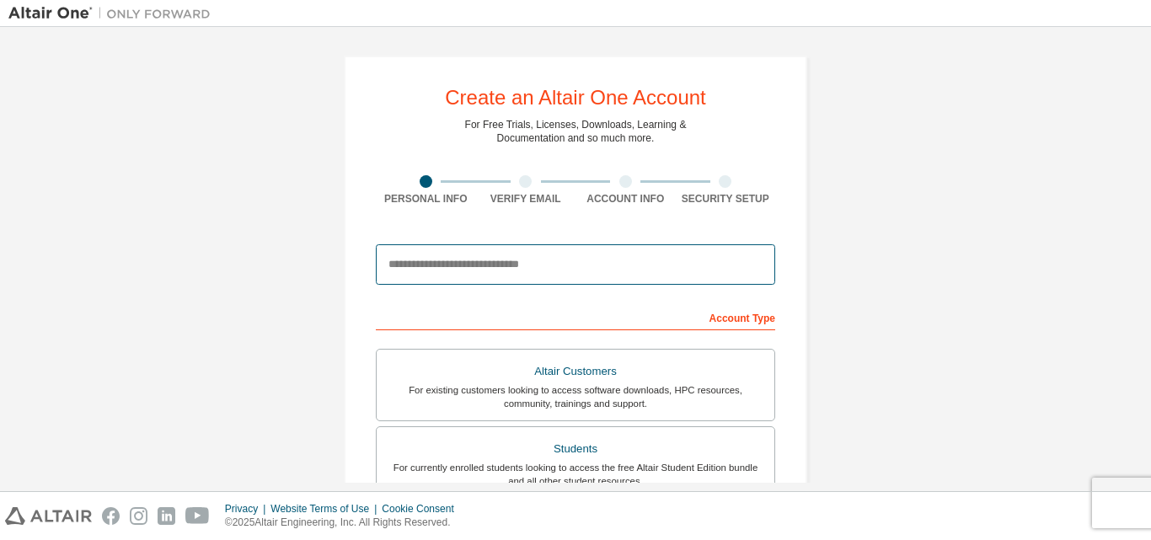
click at [607, 251] on input "email" at bounding box center [575, 264] width 399 height 40
type input "**********"
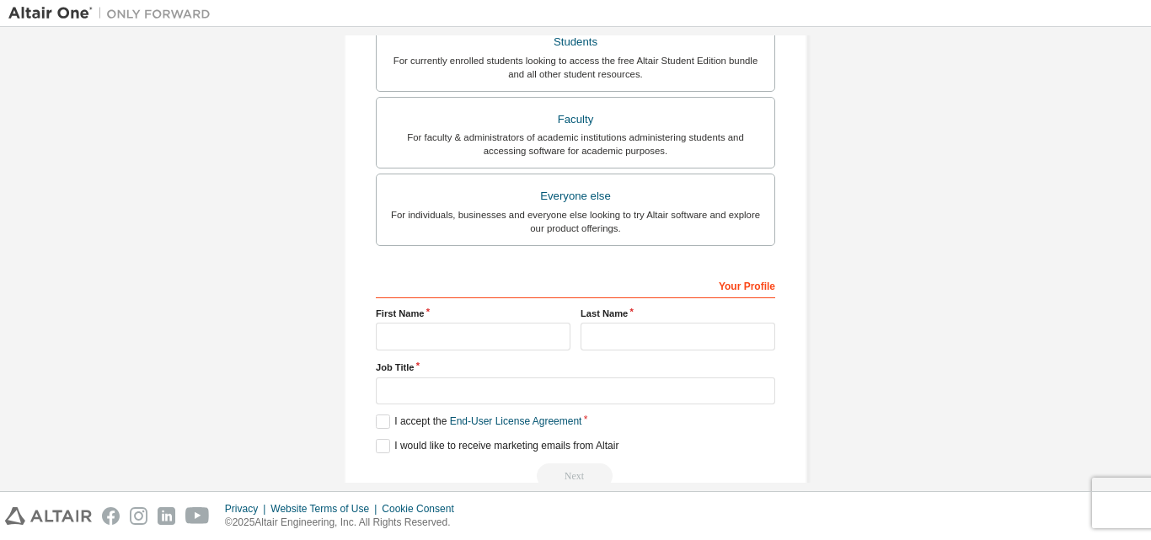
scroll to position [445, 0]
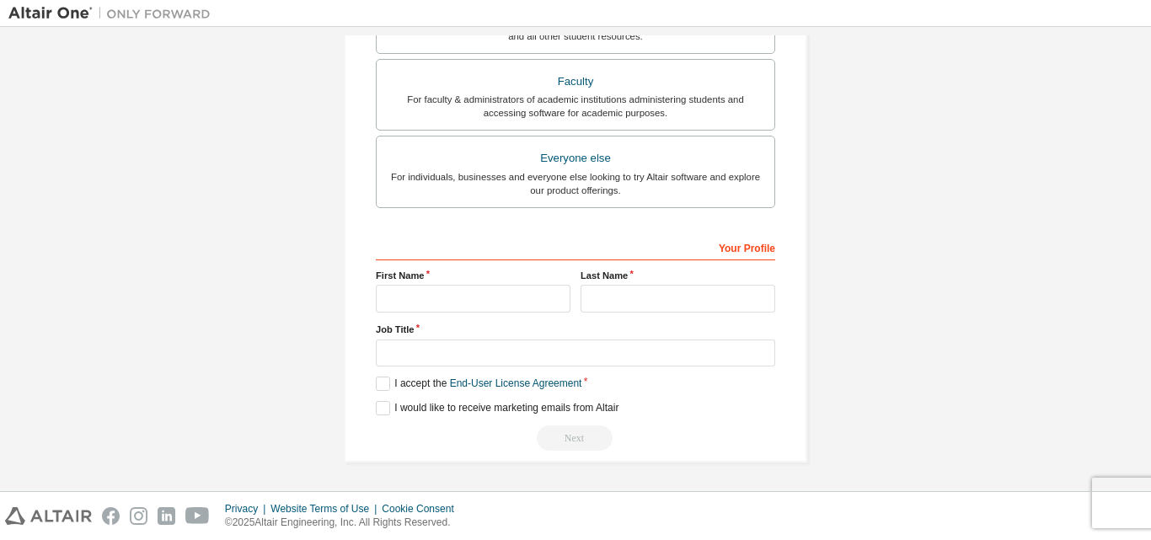
click at [533, 244] on div "Your Profile" at bounding box center [575, 246] width 399 height 27
click at [796, 235] on div "**********" at bounding box center [576, 37] width 464 height 852
click at [456, 283] on div "First Name" at bounding box center [473, 291] width 205 height 44
click at [453, 298] on input "text" at bounding box center [473, 299] width 195 height 28
type input "******"
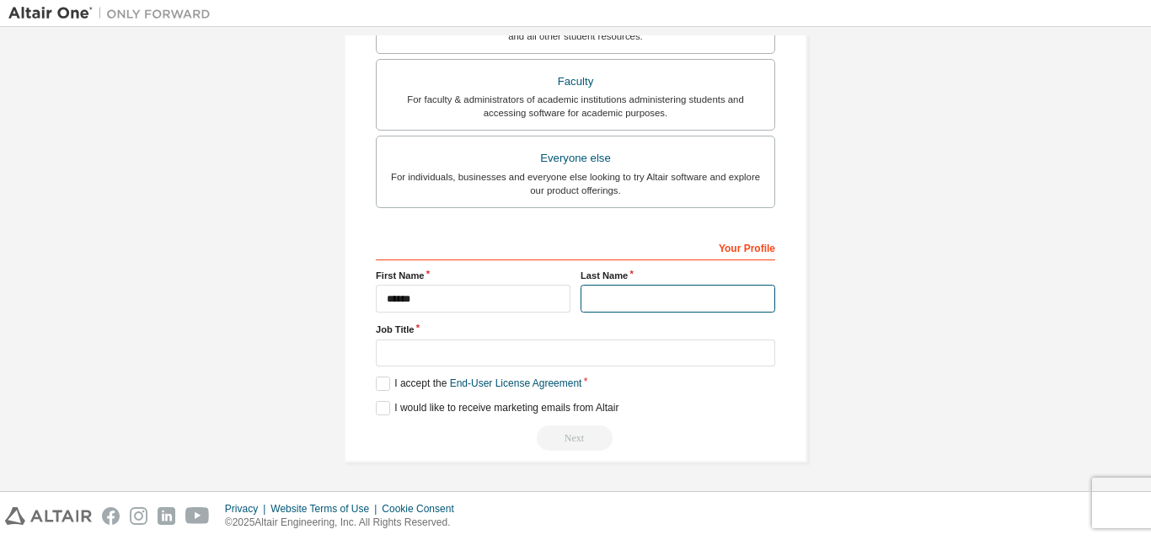
click at [597, 301] on input "text" at bounding box center [678, 299] width 195 height 28
type input "*********"
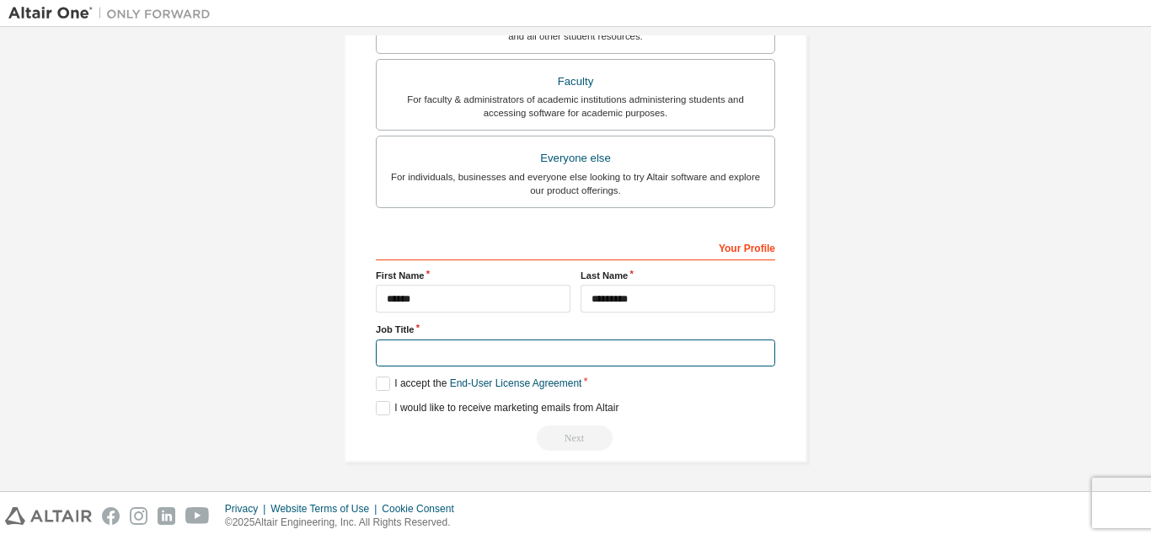
click at [438, 347] on input "text" at bounding box center [575, 354] width 399 height 28
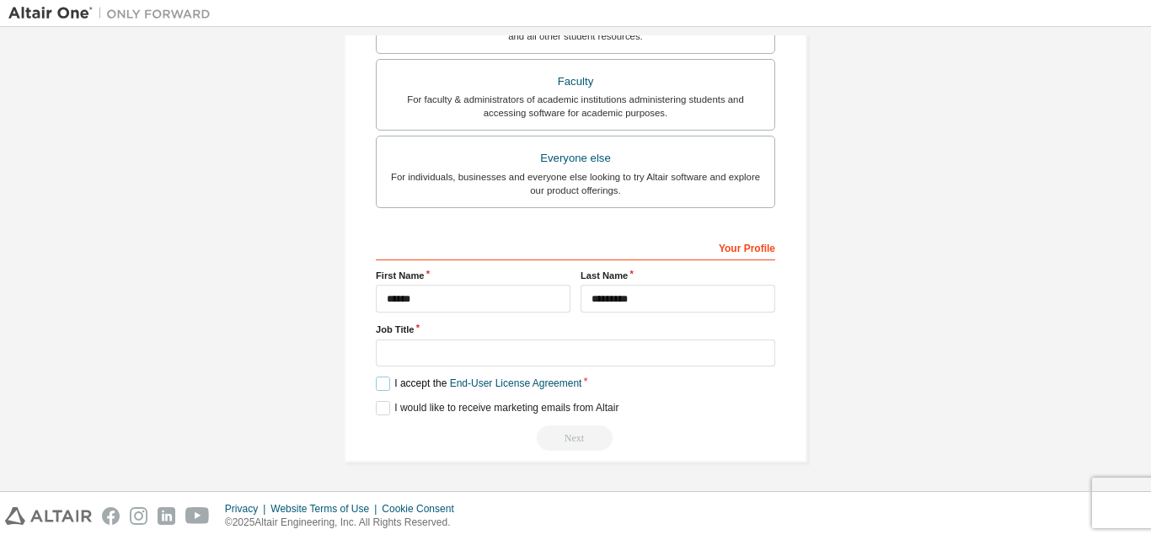
click at [378, 382] on label "I accept the End-User License Agreement" at bounding box center [479, 384] width 206 height 14
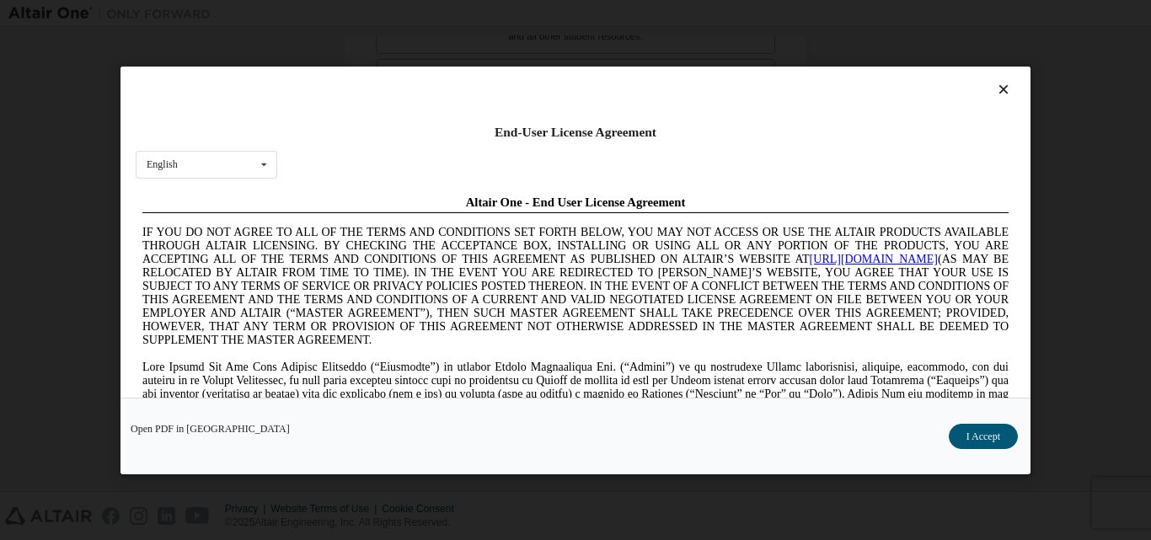
scroll to position [0, 0]
click at [978, 438] on button "I Accept" at bounding box center [983, 435] width 69 height 25
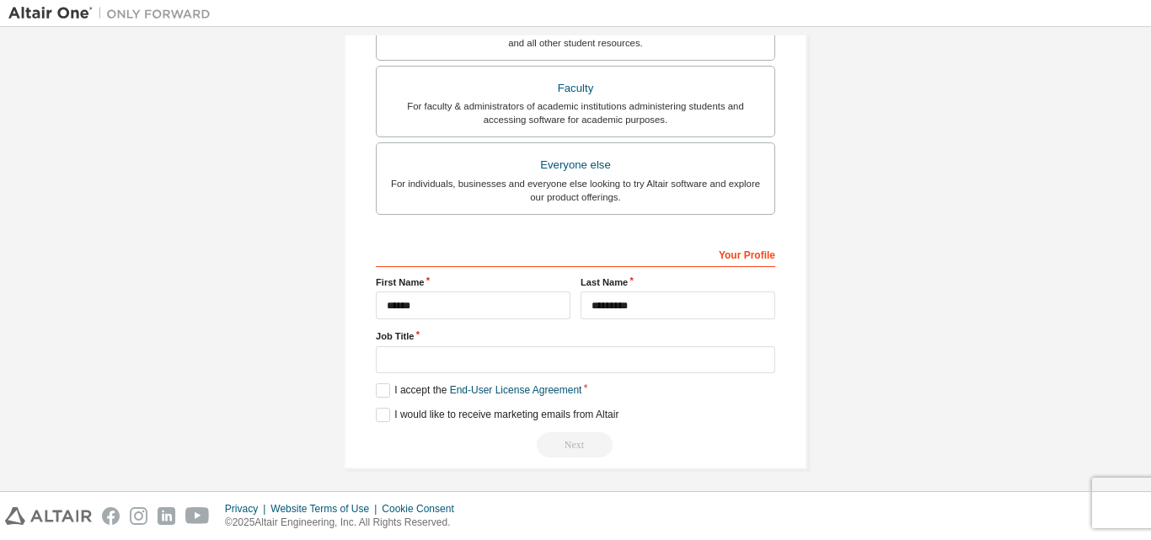
scroll to position [445, 0]
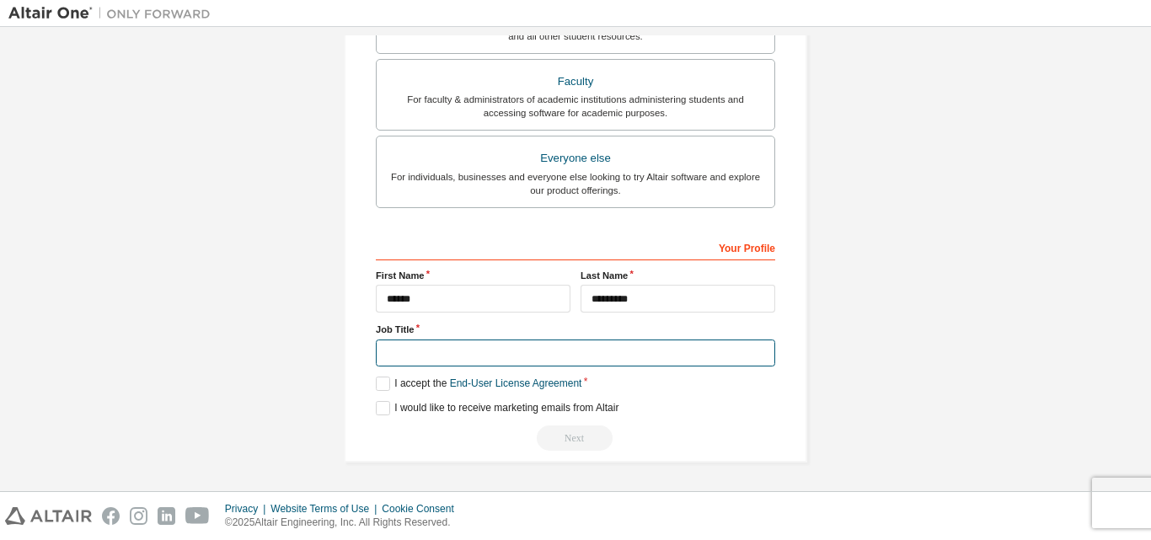
click at [415, 349] on input "text" at bounding box center [575, 354] width 399 height 28
type input "**********"
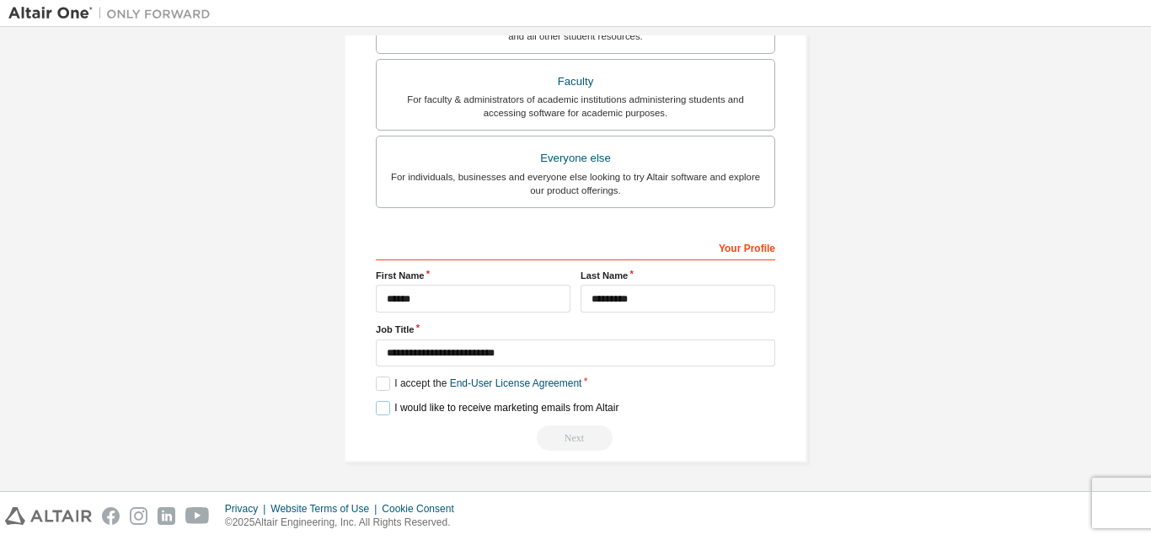
click at [378, 411] on label "I would like to receive marketing emails from Altair" at bounding box center [497, 408] width 243 height 14
click at [573, 440] on div "Next" at bounding box center [575, 438] width 399 height 25
click at [703, 252] on div "Your Profile" at bounding box center [575, 246] width 399 height 27
click at [503, 233] on div "Your Profile" at bounding box center [575, 246] width 399 height 27
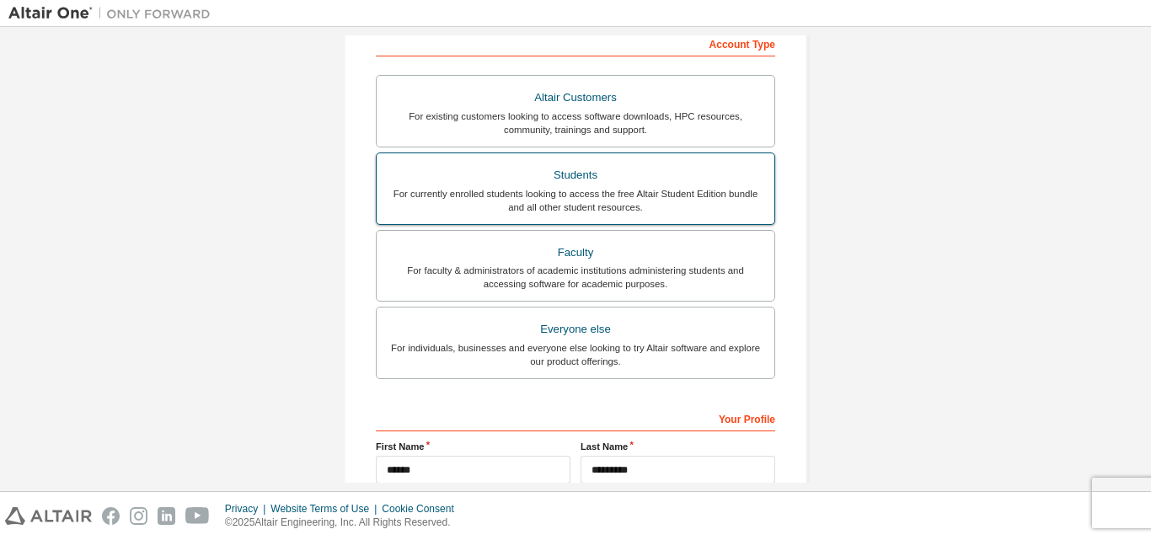
scroll to position [192, 0]
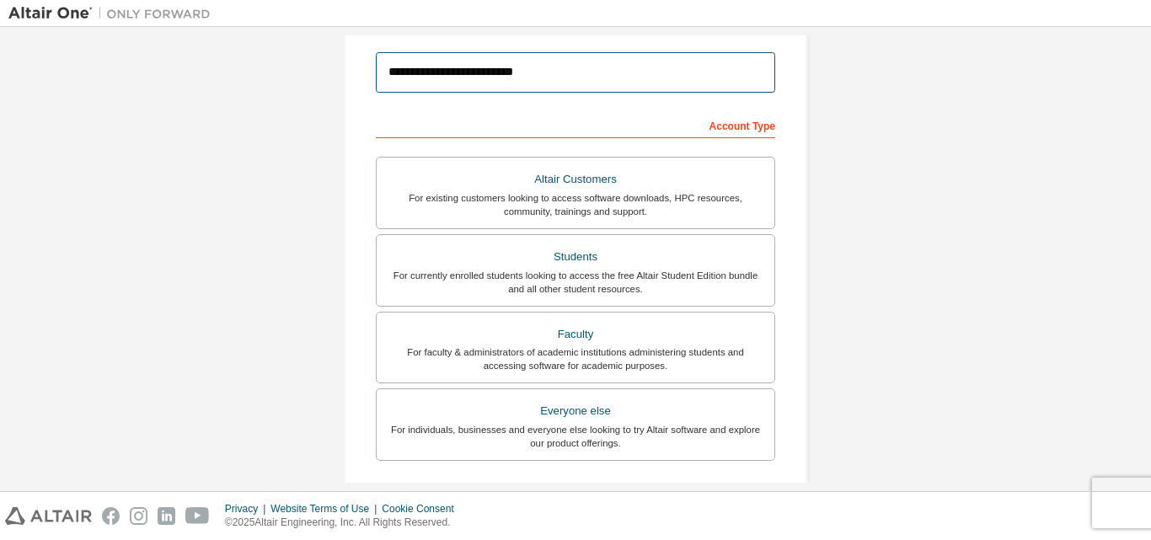
click at [585, 63] on input "**********" at bounding box center [575, 72] width 399 height 40
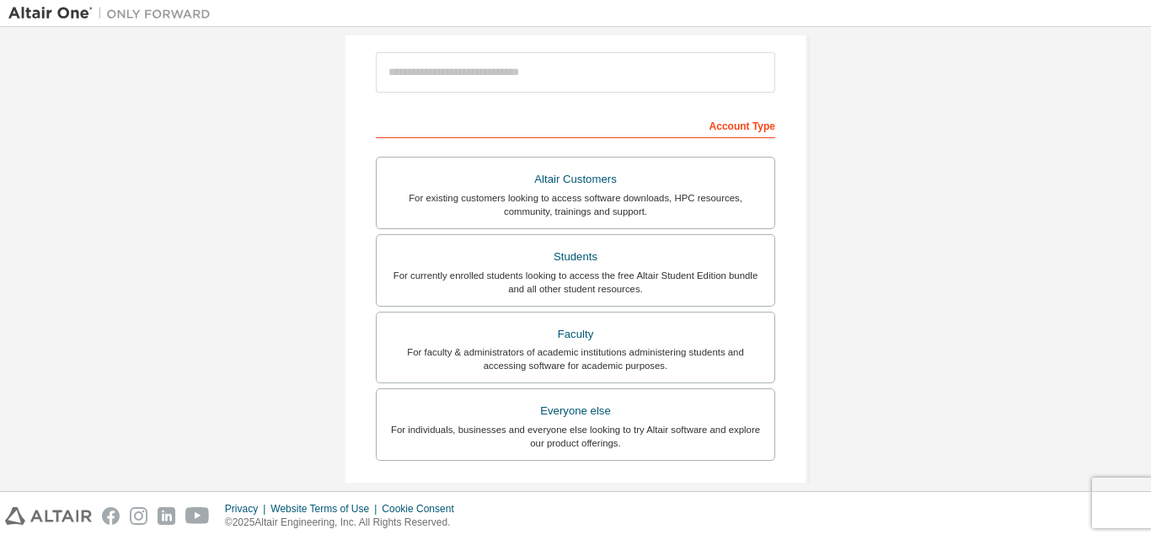
click at [983, 178] on div "**********" at bounding box center [575, 289] width 1134 height 893
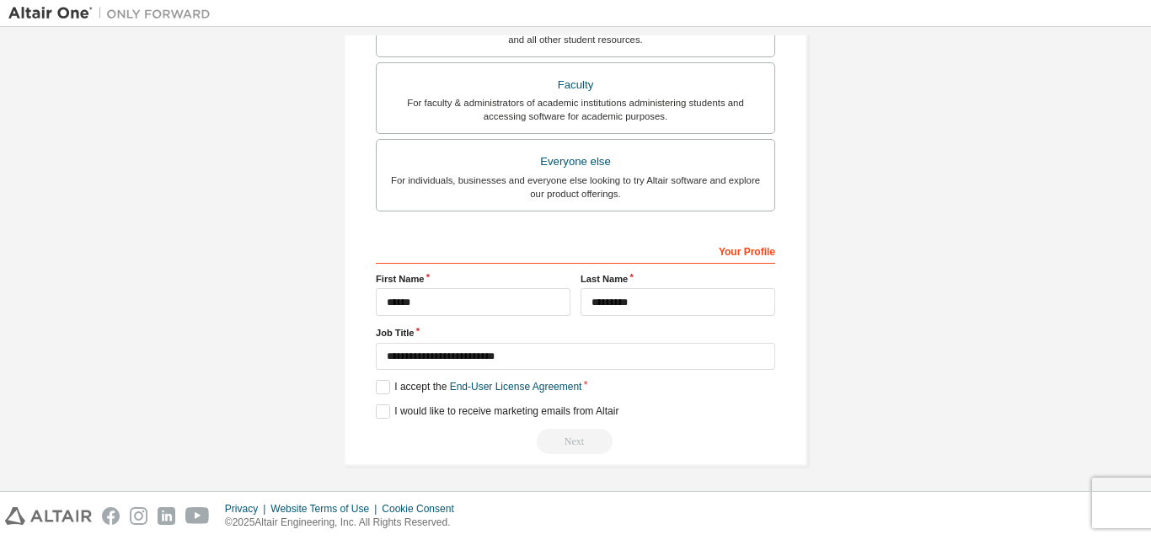
scroll to position [445, 0]
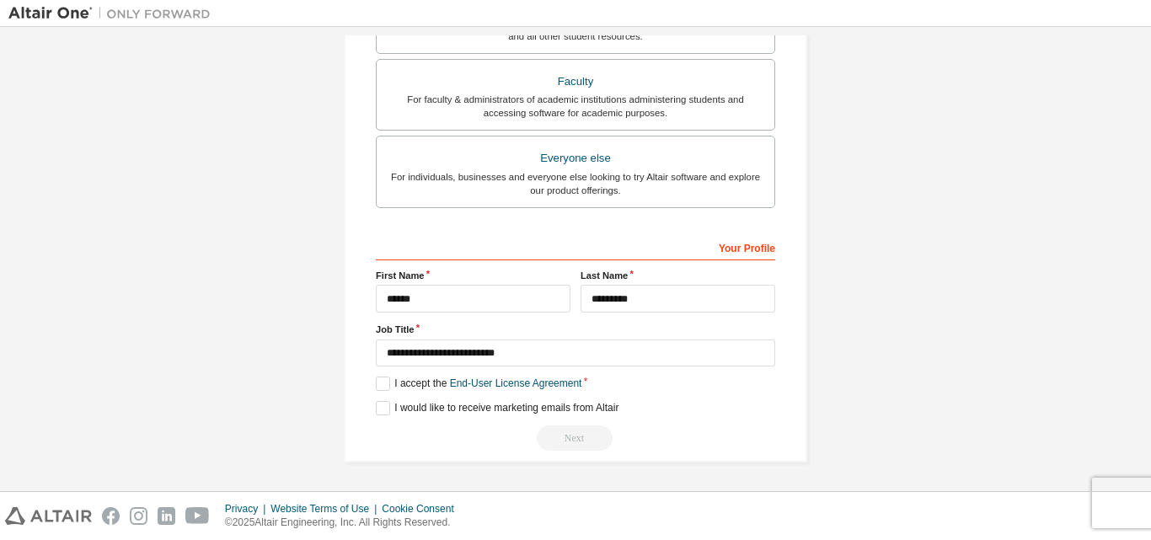
click at [576, 436] on div "Next" at bounding box center [575, 438] width 399 height 25
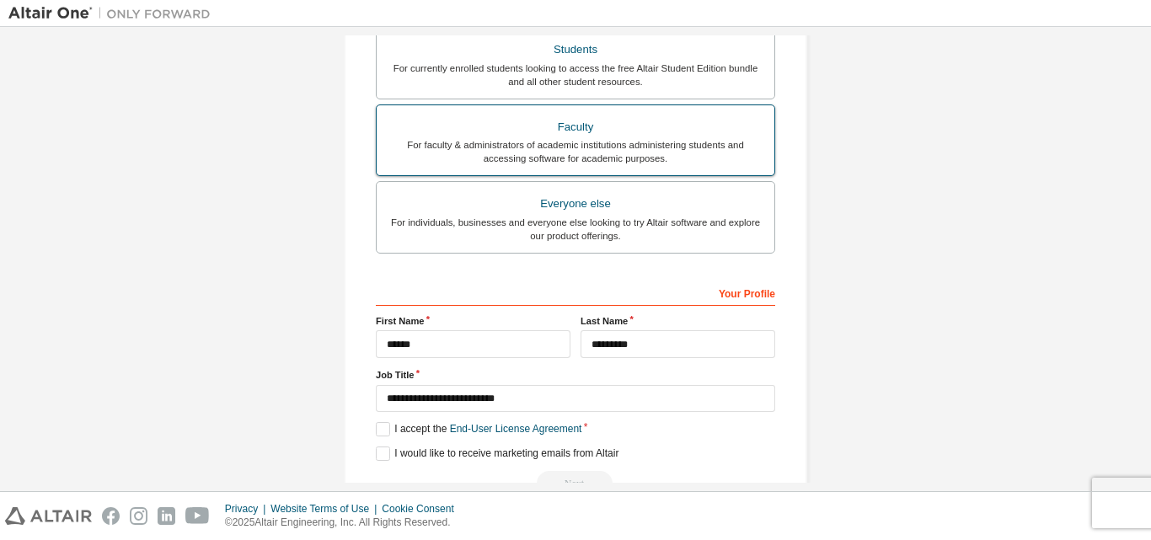
scroll to position [361, 0]
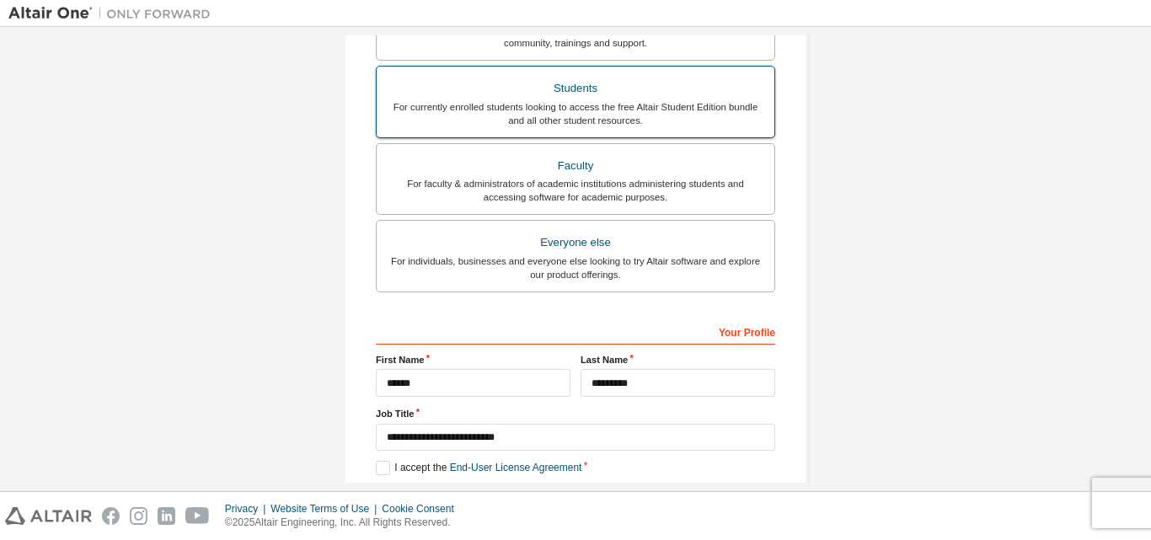
click at [530, 107] on div "For currently enrolled students looking to access the free Altair Student Editi…" at bounding box center [576, 113] width 378 height 27
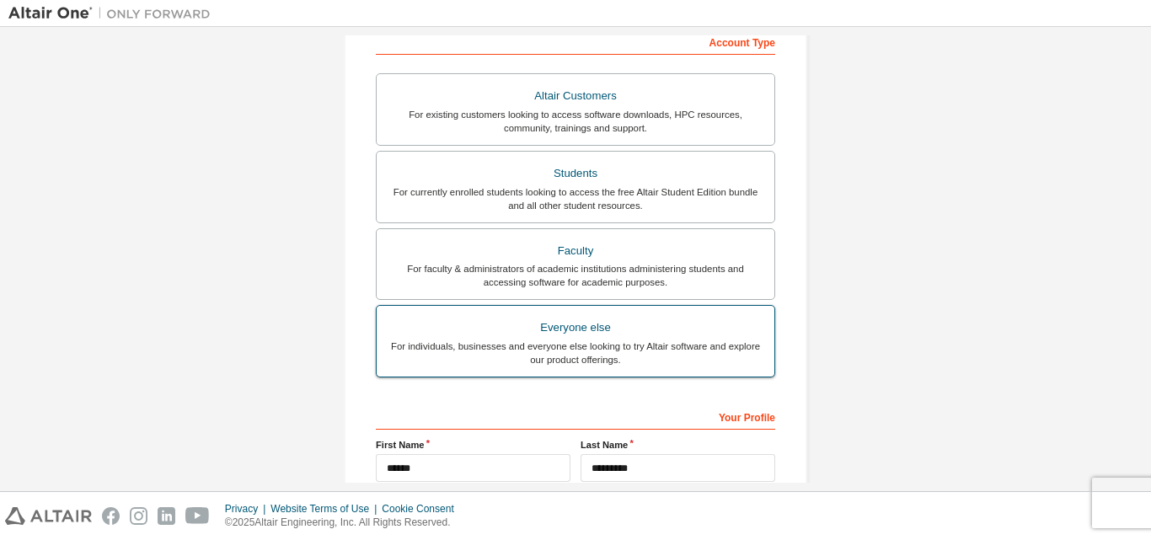
scroll to position [276, 0]
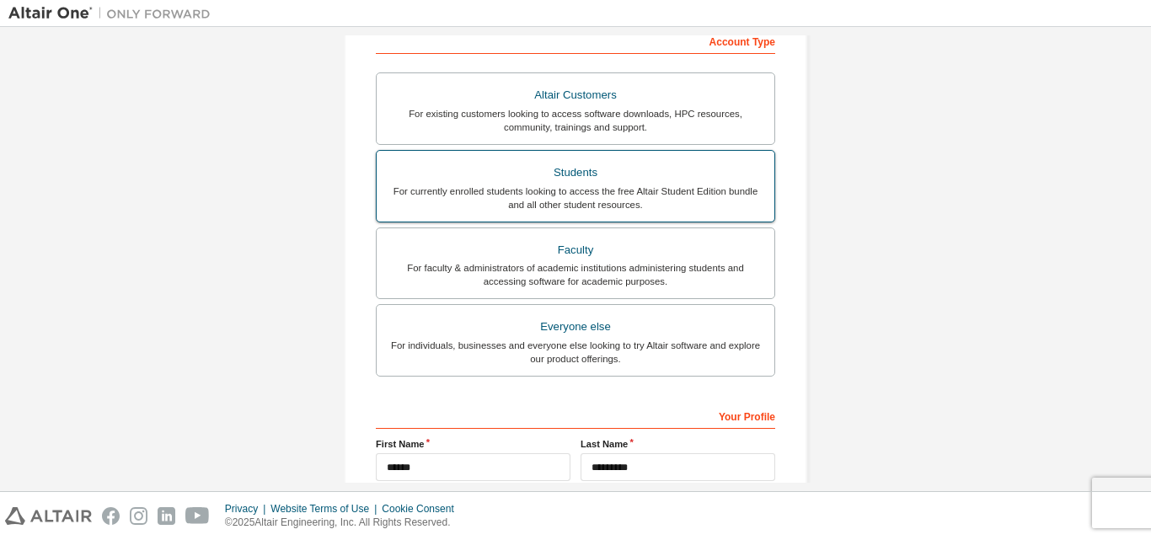
click at [582, 170] on div "Students" at bounding box center [576, 173] width 378 height 24
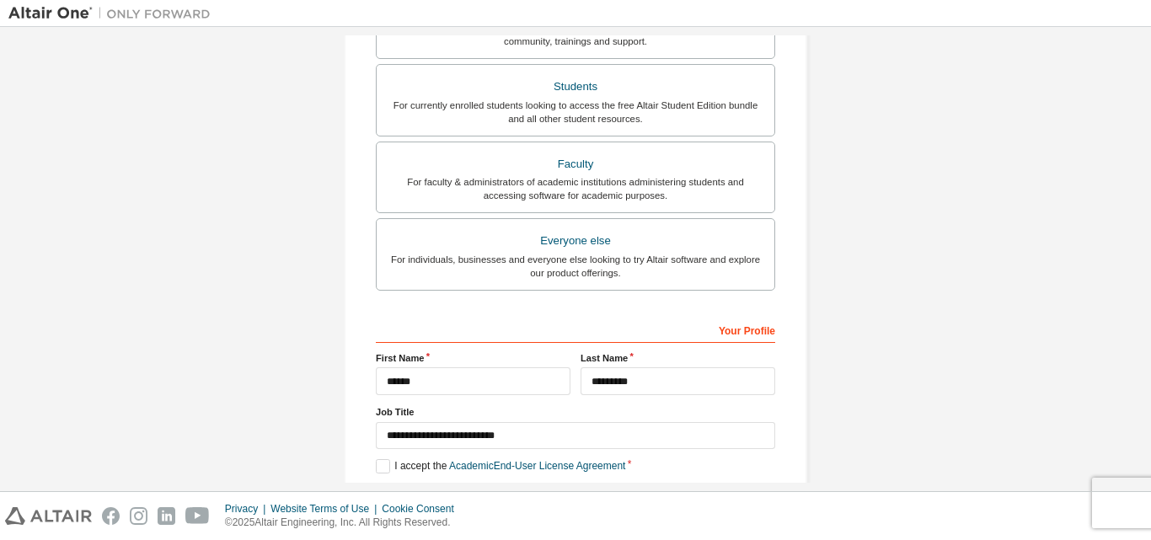
scroll to position [445, 0]
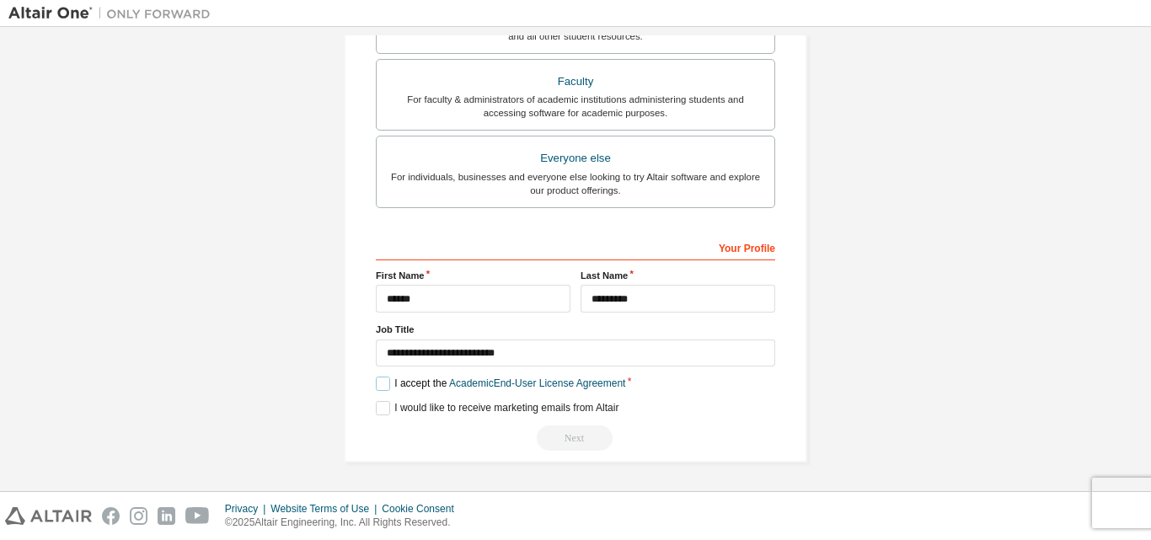
click at [377, 382] on label "I accept the Academic End-User License Agreement" at bounding box center [500, 384] width 249 height 14
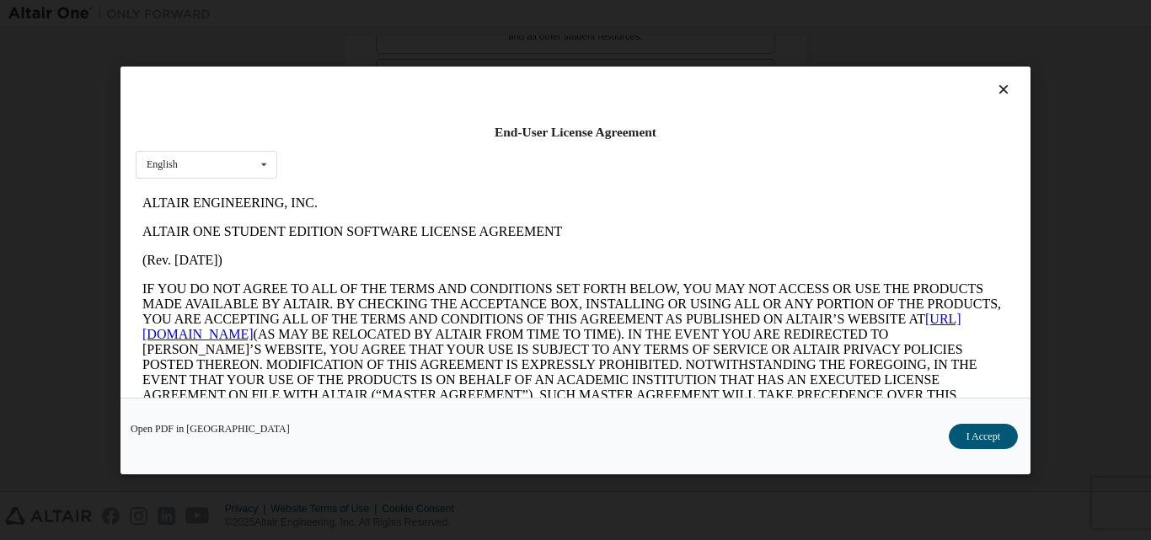
scroll to position [0, 0]
click at [979, 432] on button "I Accept" at bounding box center [983, 435] width 69 height 25
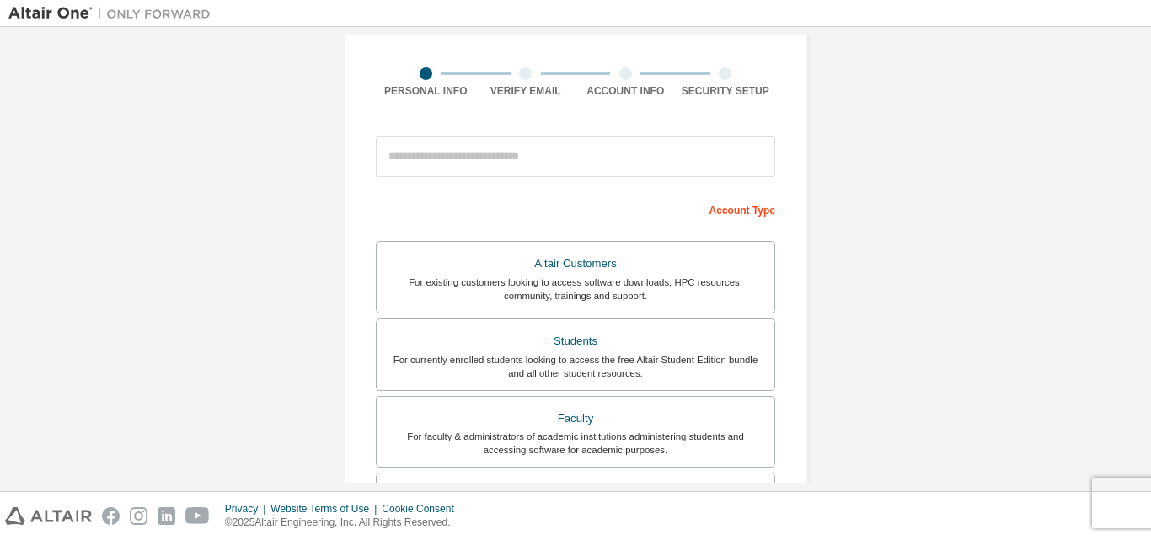
scroll to position [24, 0]
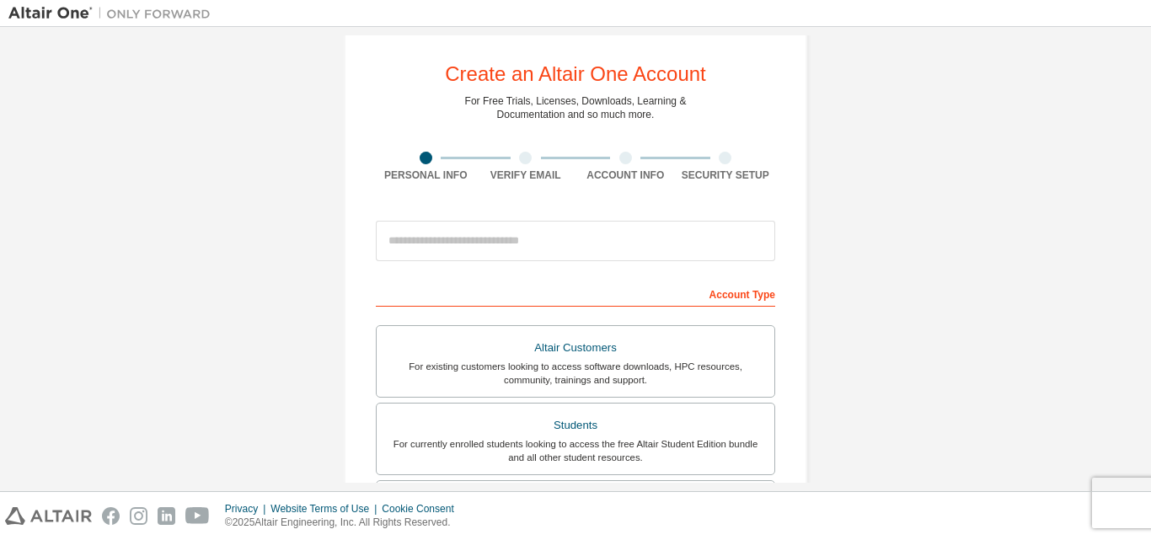
click at [705, 294] on div "Account Type" at bounding box center [575, 293] width 399 height 27
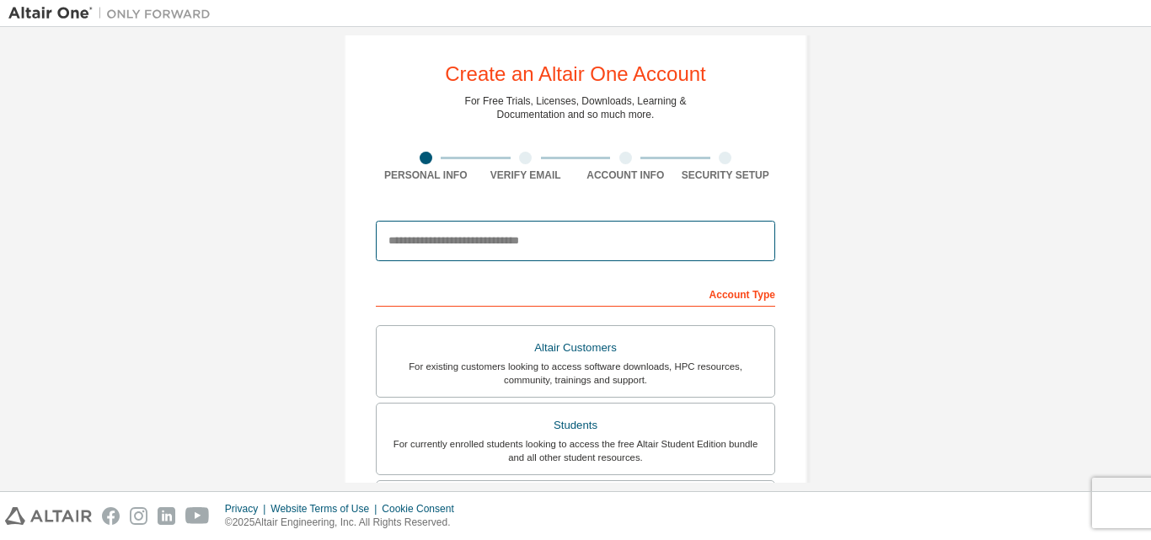
click at [517, 233] on input "email" at bounding box center [575, 241] width 399 height 40
type input "**********"
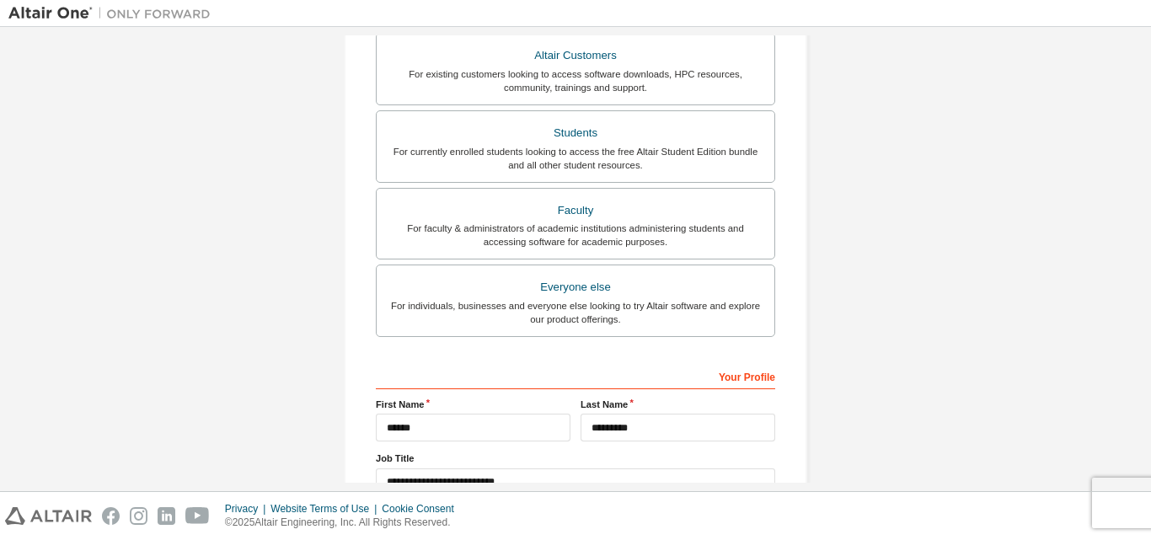
scroll to position [445, 0]
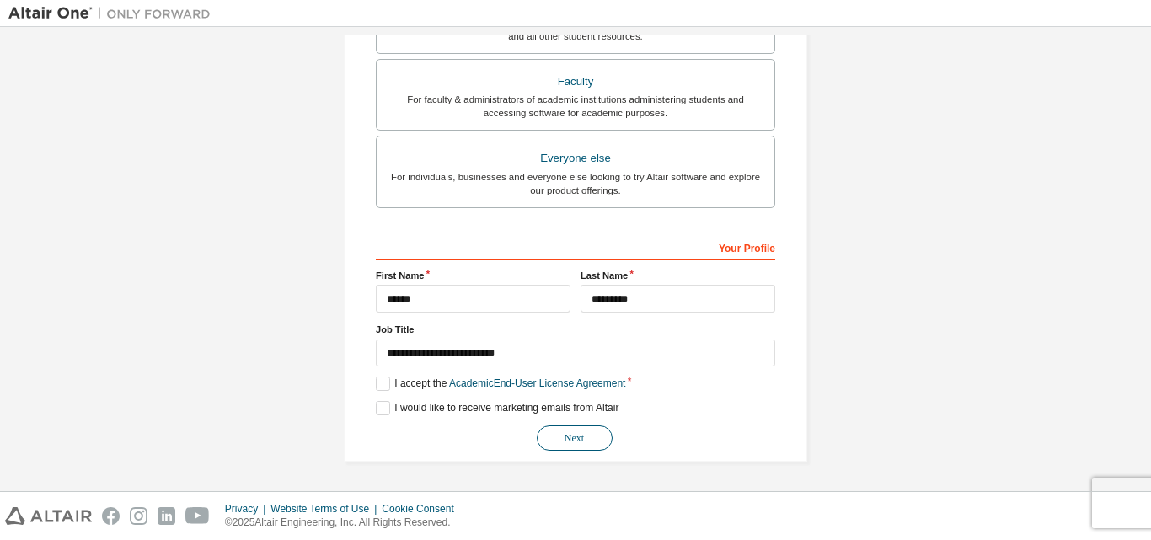
click at [550, 437] on button "Next" at bounding box center [575, 438] width 76 height 25
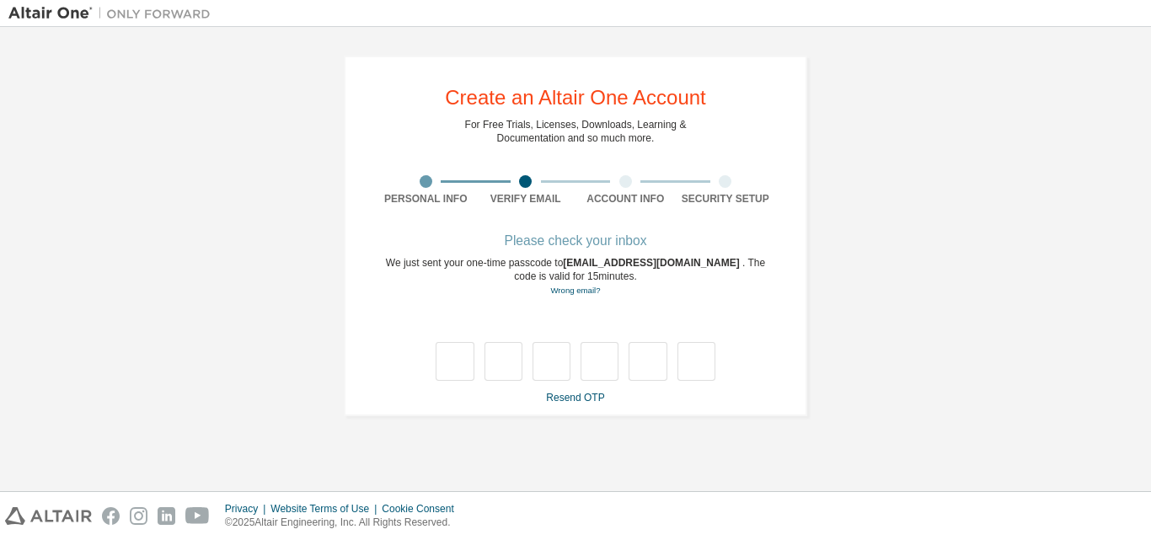
scroll to position [0, 0]
type input "*"
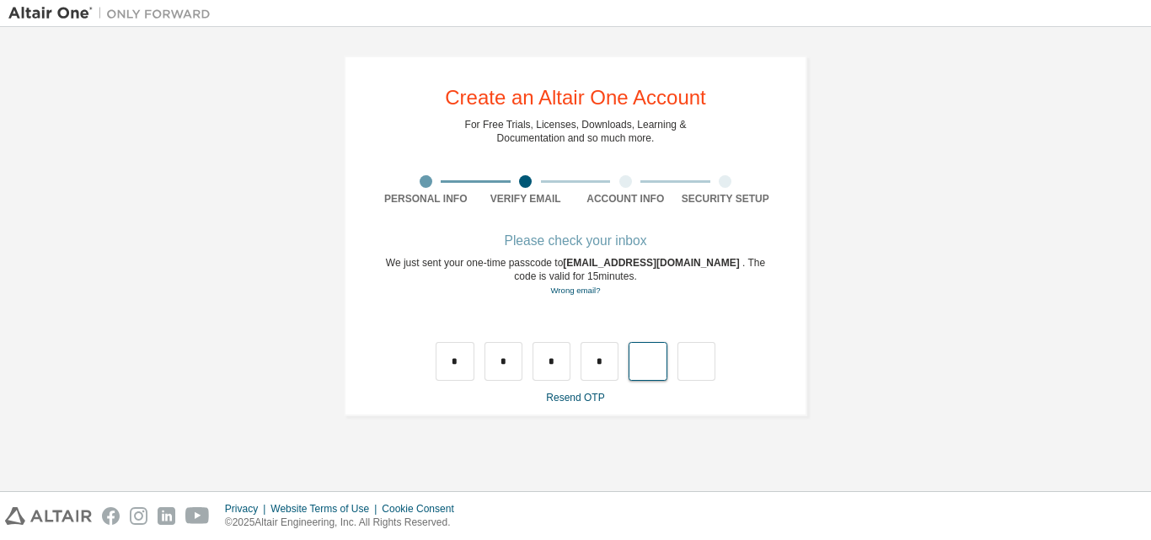
type input "*"
